Goal: Task Accomplishment & Management: Manage account settings

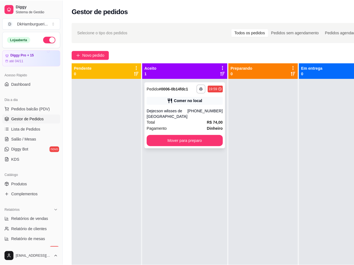
scroll to position [22, 0]
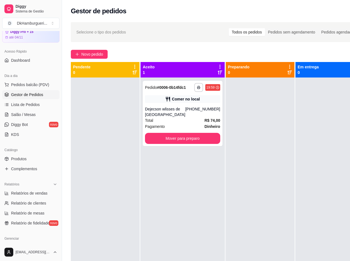
click at [220, 65] on icon at bounding box center [220, 67] width 1 height 4
click at [190, 46] on div "**********" at bounding box center [218, 174] width 312 height 311
click at [190, 79] on div "**********" at bounding box center [183, 208] width 84 height 261
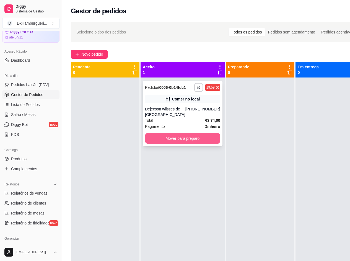
click at [175, 140] on button "Mover para preparo" at bounding box center [182, 138] width 75 height 11
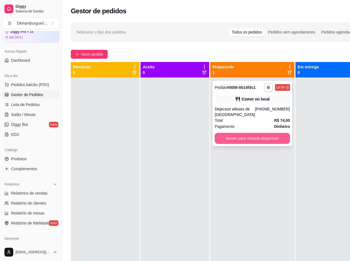
click at [259, 144] on button "Mover para retirada disponível" at bounding box center [252, 138] width 75 height 11
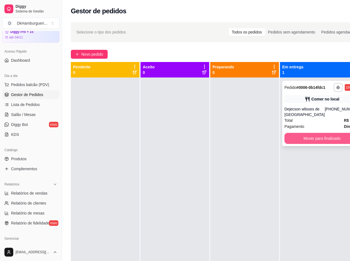
click at [306, 143] on button "Mover para finalizado" at bounding box center [322, 138] width 75 height 11
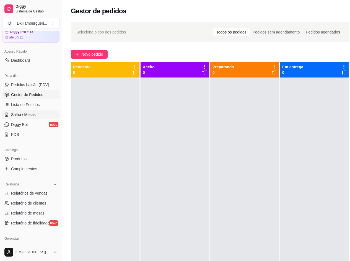
click at [30, 115] on span "Salão / Mesas" at bounding box center [23, 115] width 25 height 6
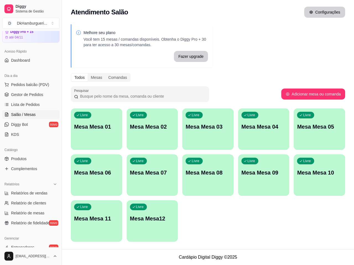
click at [326, 15] on button "Configurações" at bounding box center [325, 12] width 41 height 11
click at [326, 14] on button "Configurações" at bounding box center [325, 12] width 40 height 11
click at [320, 94] on button "Adicionar mesa ou comanda" at bounding box center [313, 94] width 62 height 11
select select "TABLE"
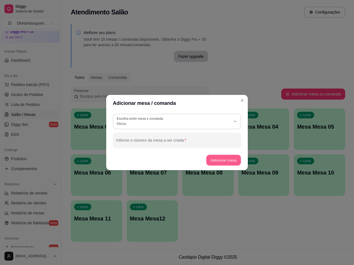
click at [227, 163] on button "Adicionar mesa" at bounding box center [223, 160] width 35 height 11
click at [236, 120] on icon "button" at bounding box center [235, 121] width 4 height 4
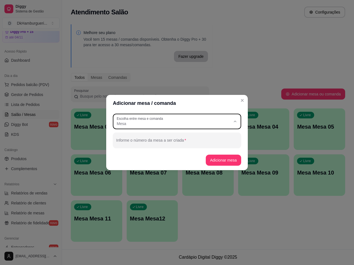
click at [140, 138] on span "Mesa" at bounding box center [175, 136] width 110 height 5
select select
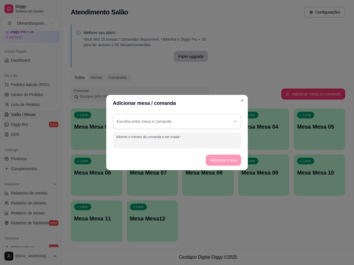
click at [146, 143] on input "Informe o número da comanda a ser criada" at bounding box center [177, 143] width 122 height 6
type input "13"
click at [234, 162] on footer "Adicionar mesa" at bounding box center [177, 160] width 142 height 20
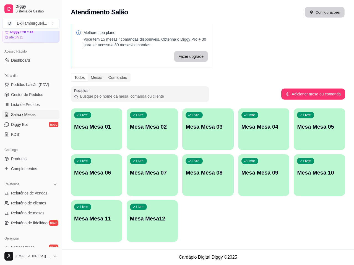
click at [328, 11] on button "Configurações" at bounding box center [325, 12] width 40 height 11
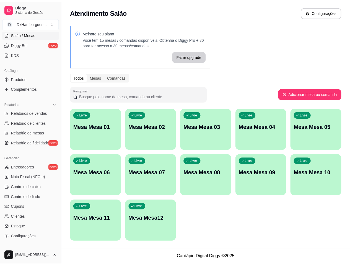
scroll to position [133, 0]
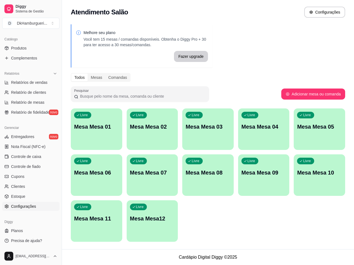
click at [30, 208] on span "Configurações" at bounding box center [23, 207] width 25 height 6
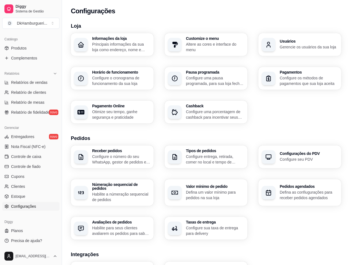
click at [106, 45] on p "Principais informações da sua loja como endereço, nome e mais" at bounding box center [121, 47] width 58 height 11
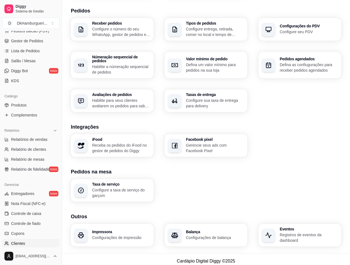
scroll to position [50, 0]
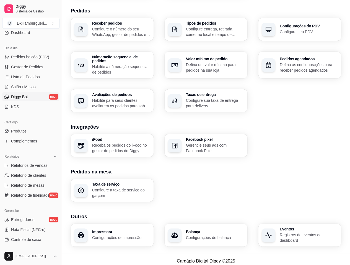
click at [27, 100] on link "Diggy Bot novo" at bounding box center [30, 96] width 57 height 9
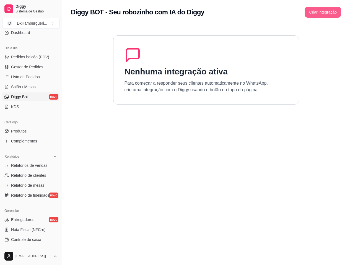
click at [328, 14] on button "Criar integração" at bounding box center [323, 12] width 37 height 11
